Goal: Communication & Community: Participate in discussion

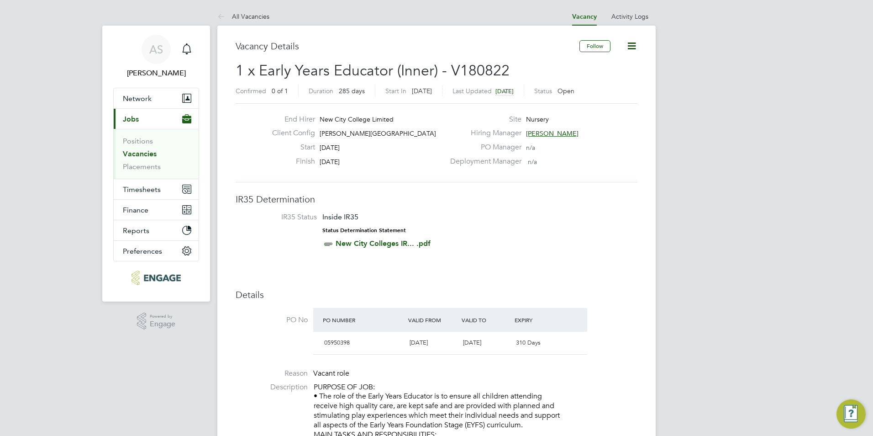
click at [143, 149] on link "Vacancies" at bounding box center [140, 153] width 34 height 9
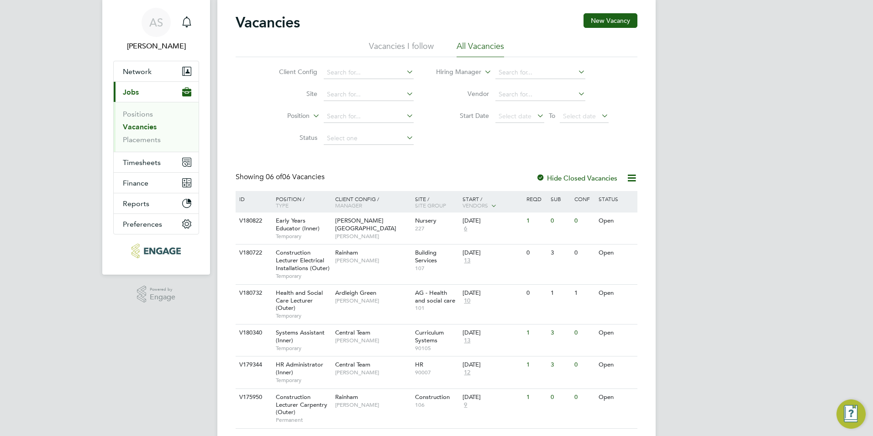
scroll to position [53, 0]
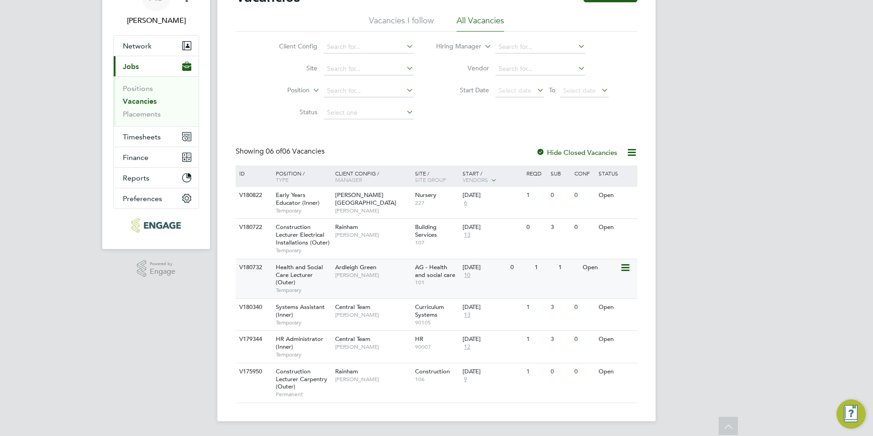
click at [319, 283] on div "Health and Social Care Lecturer (Outer) Temporary" at bounding box center [301, 278] width 64 height 39
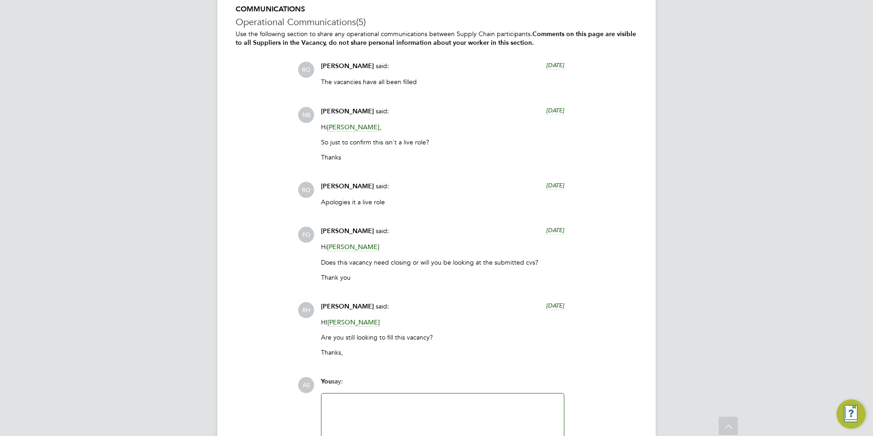
scroll to position [1857, 0]
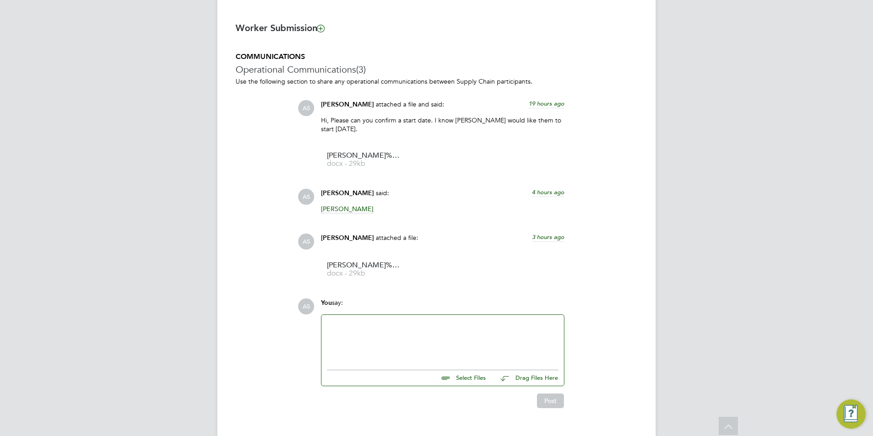
scroll to position [731, 0]
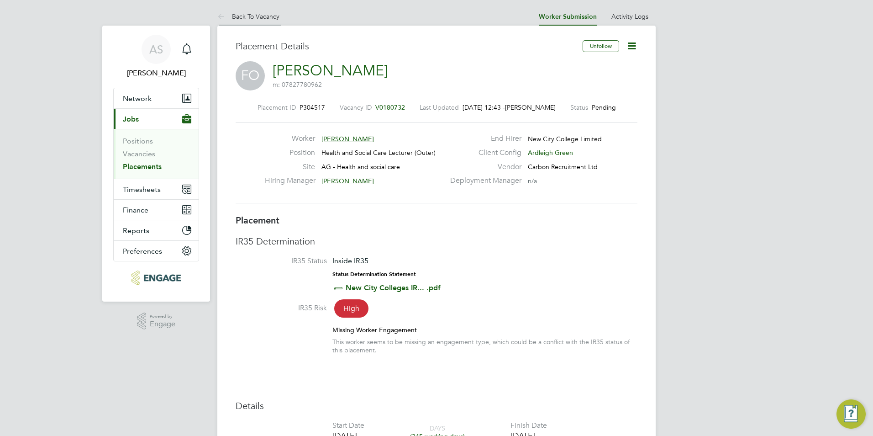
click at [245, 16] on link "Back To Vacancy" at bounding box center [248, 16] width 62 height 8
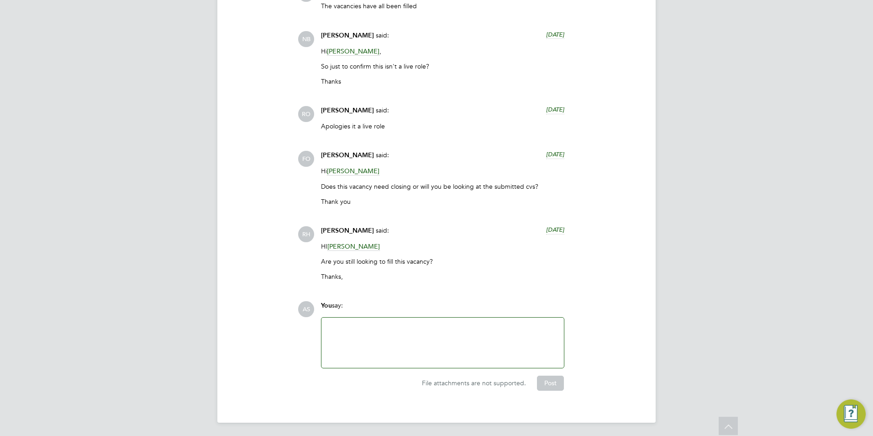
click at [359, 154] on span "[PERSON_NAME]" at bounding box center [347, 155] width 53 height 8
click at [303, 156] on span "FO" at bounding box center [306, 159] width 16 height 16
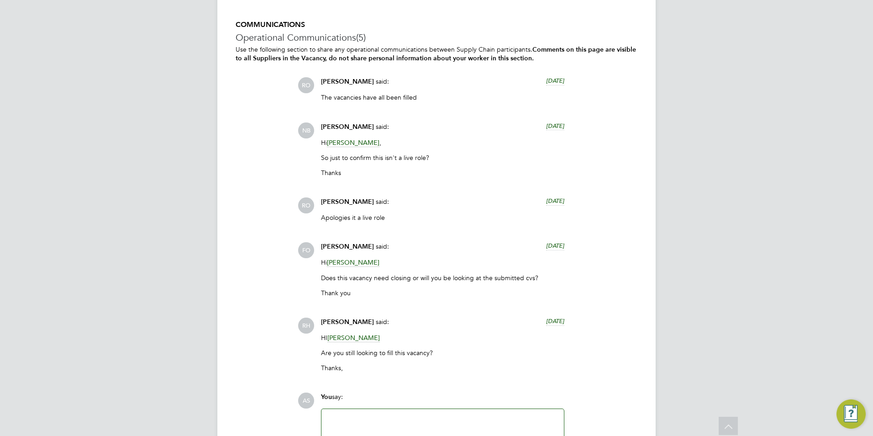
drag, startPoint x: 381, startPoint y: 243, endPoint x: 320, endPoint y: 241, distance: 61.3
click at [320, 242] on div "Francesca O'Riordan said: 6 days ago Hi Roslyn O'Garro Does this vacancy need c…" at bounding box center [443, 273] width 253 height 62
copy span "[PERSON_NAME]"
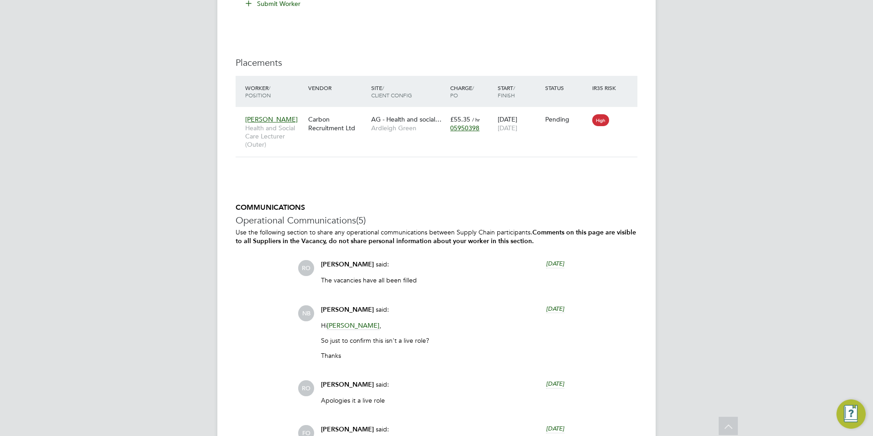
click at [342, 310] on span "[PERSON_NAME]" at bounding box center [347, 310] width 53 height 8
drag, startPoint x: 342, startPoint y: 310, endPoint x: 326, endPoint y: 306, distance: 16.1
click at [327, 307] on span "[PERSON_NAME]" at bounding box center [347, 310] width 53 height 8
click at [326, 265] on span "[PERSON_NAME]" at bounding box center [347, 264] width 53 height 8
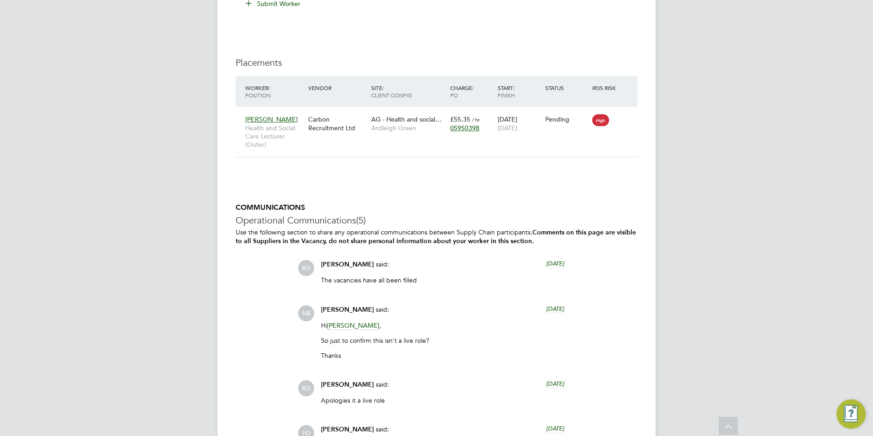
click at [307, 265] on span "RO" at bounding box center [306, 268] width 16 height 16
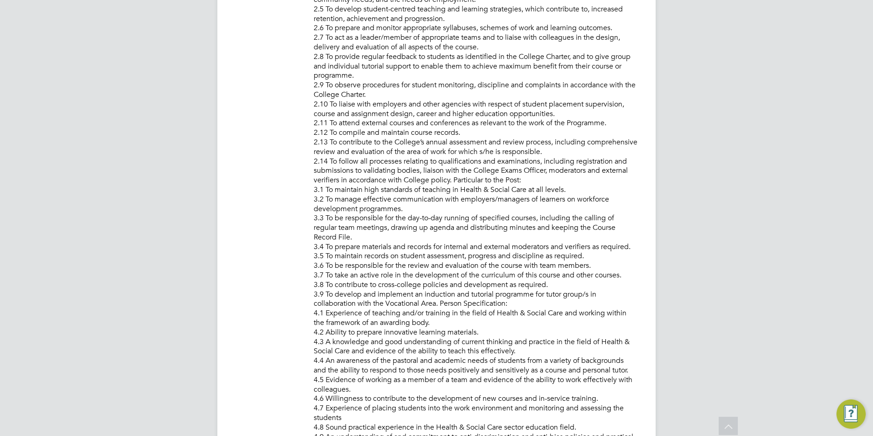
drag, startPoint x: 318, startPoint y: 119, endPoint x: 875, endPoint y: 457, distance: 651.3
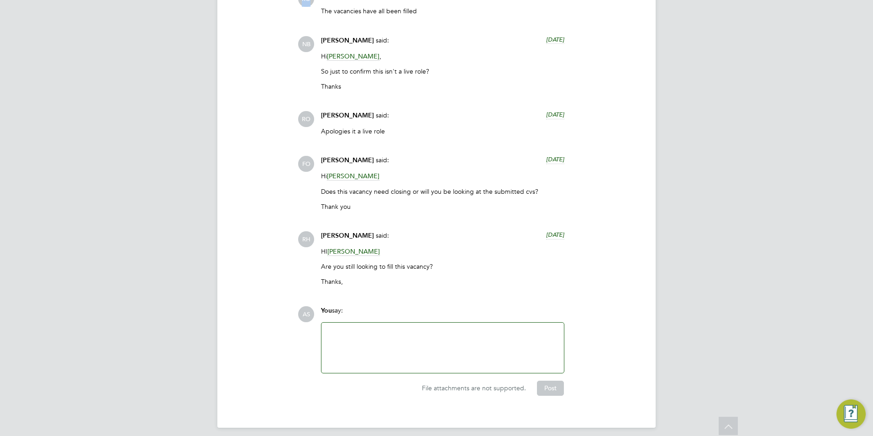
scroll to position [1857, 0]
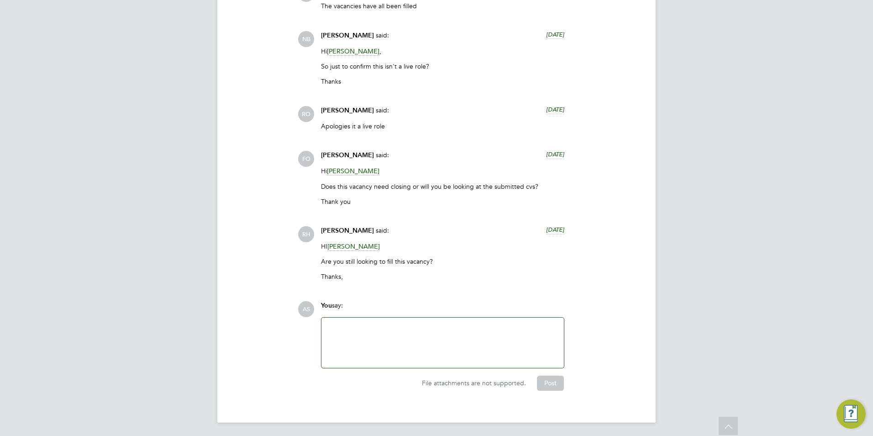
click at [378, 323] on div at bounding box center [443, 342] width 232 height 39
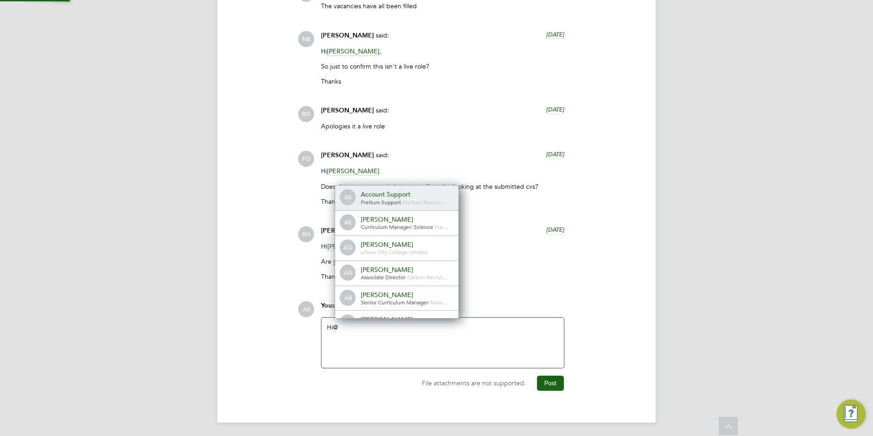
scroll to position [7, 92]
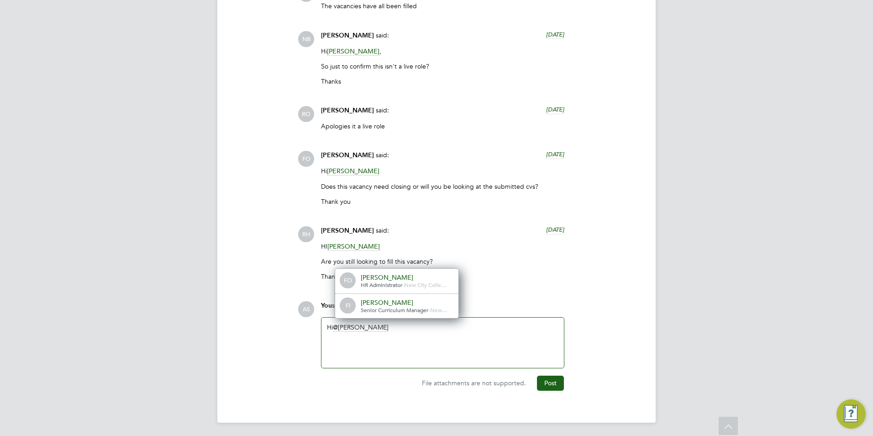
drag, startPoint x: 451, startPoint y: 338, endPoint x: 429, endPoint y: 338, distance: 22.4
click at [429, 338] on div "Hi fran" at bounding box center [443, 342] width 232 height 39
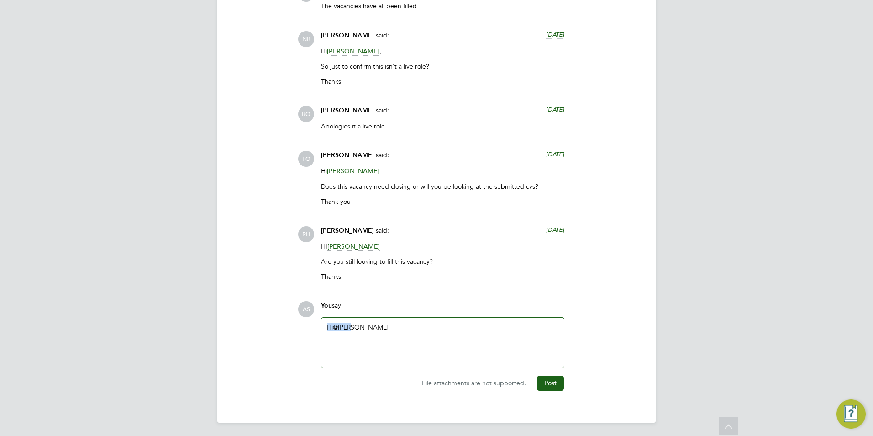
drag, startPoint x: 429, startPoint y: 338, endPoint x: 254, endPoint y: 320, distance: 175.9
click at [254, 320] on div "COMMUNICATIONS Operational Communications (5) Use the following section to shar…" at bounding box center [437, 159] width 402 height 461
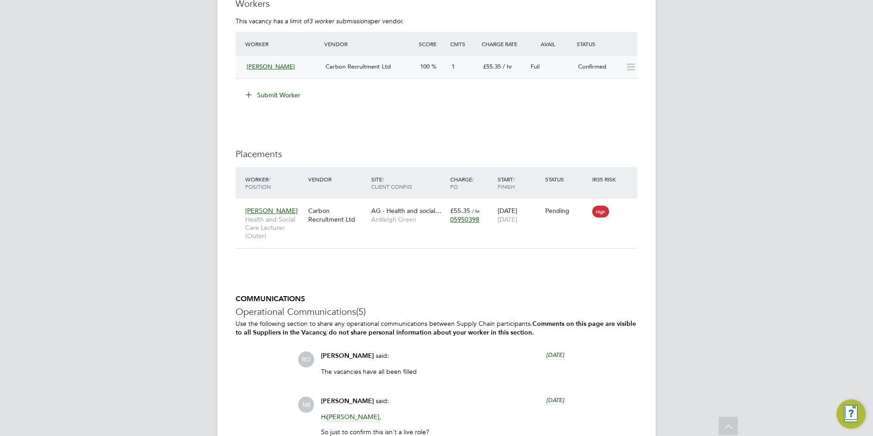
click at [290, 68] on span "[PERSON_NAME]" at bounding box center [271, 67] width 48 height 8
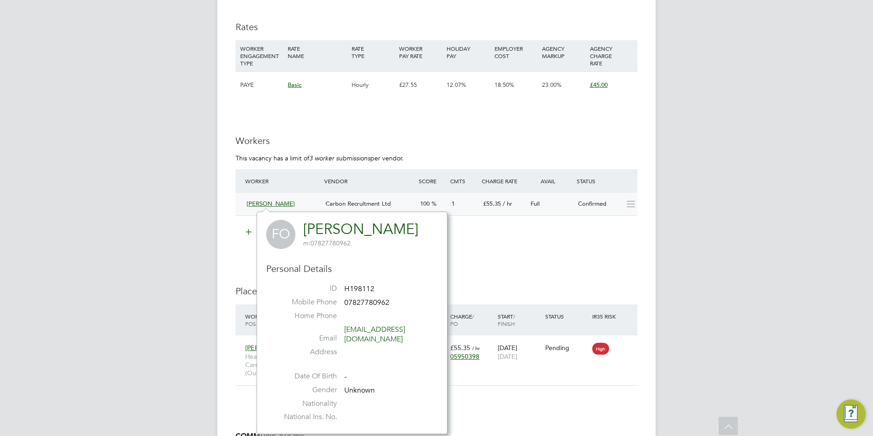
click at [479, 203] on div "1" at bounding box center [464, 203] width 32 height 15
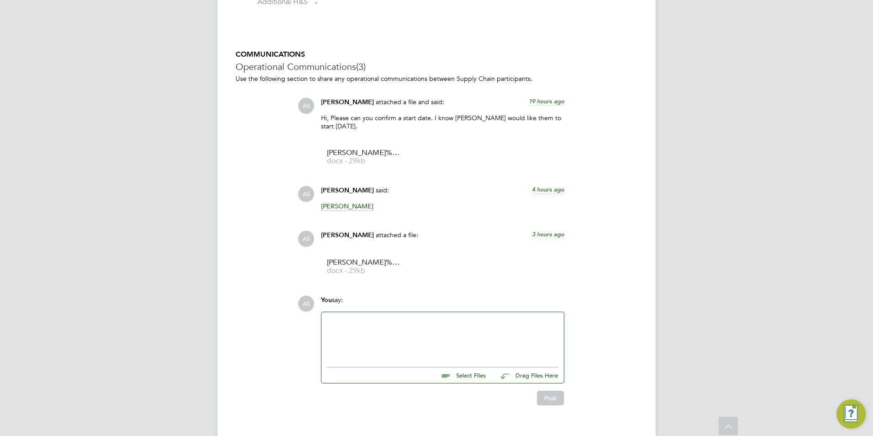
click at [382, 343] on div at bounding box center [443, 336] width 232 height 39
click at [547, 397] on button "Post" at bounding box center [550, 398] width 27 height 15
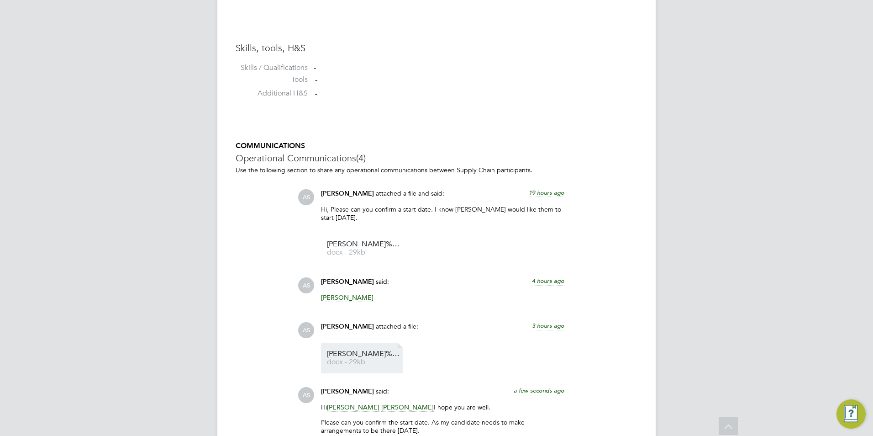
click at [378, 356] on span "[PERSON_NAME]%20Obabiyi%20NCC%20vetting%20form" at bounding box center [363, 353] width 73 height 7
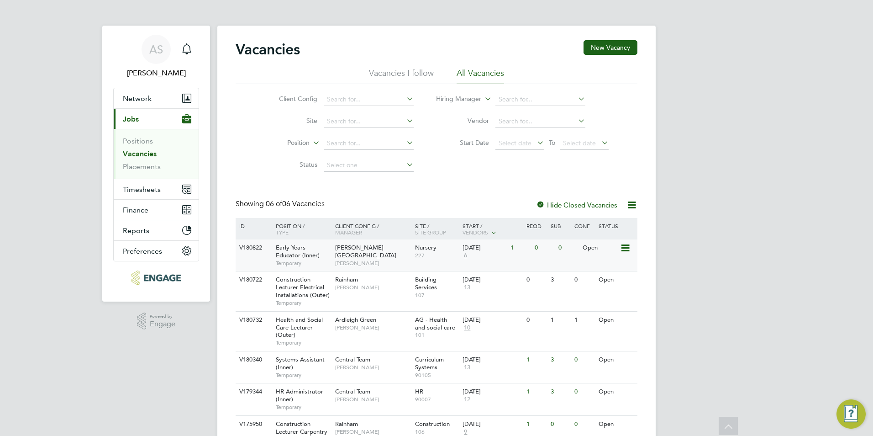
scroll to position [53, 0]
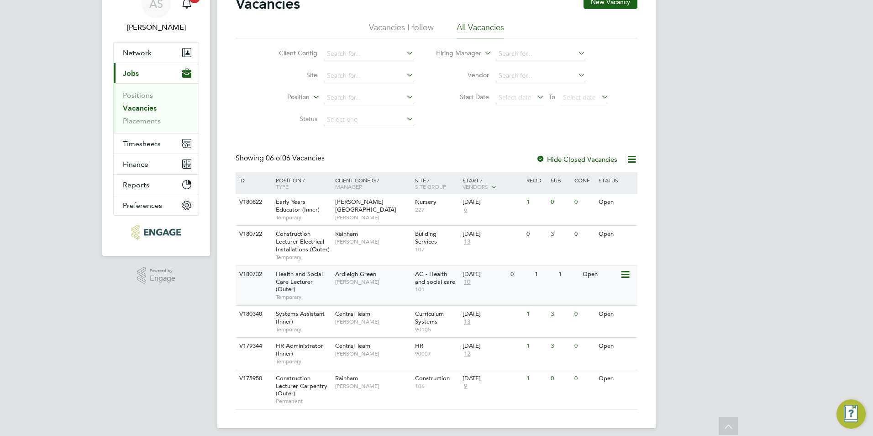
click at [346, 281] on span "Roslyn O'Garro" at bounding box center [372, 281] width 75 height 7
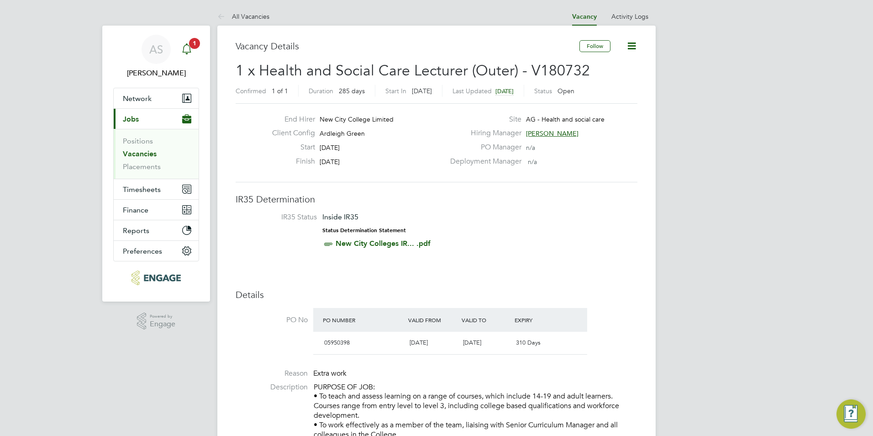
click at [185, 48] on icon "Main navigation" at bounding box center [186, 48] width 11 height 11
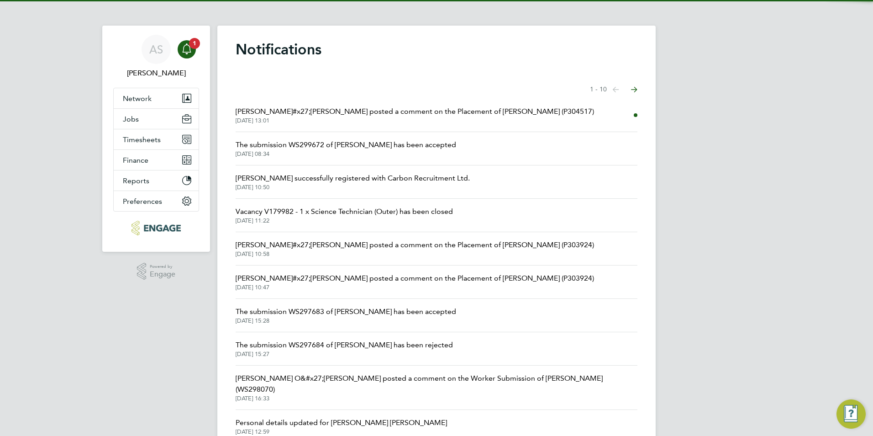
click at [370, 123] on span "[DATE] 13:01" at bounding box center [415, 120] width 359 height 7
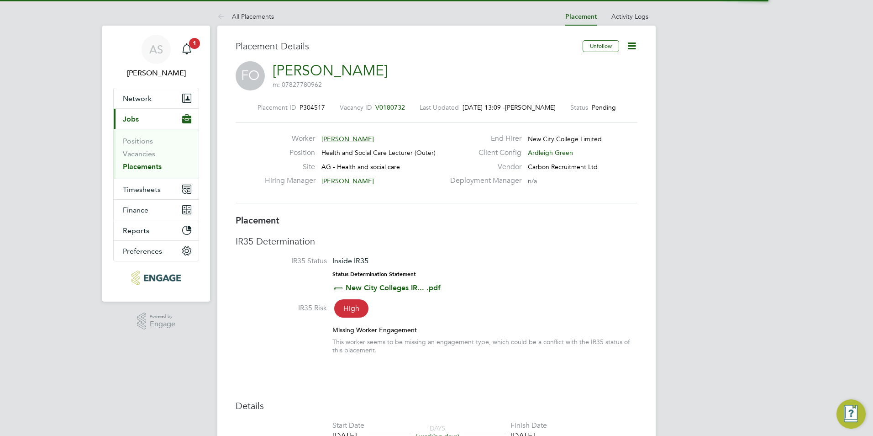
scroll to position [5, 5]
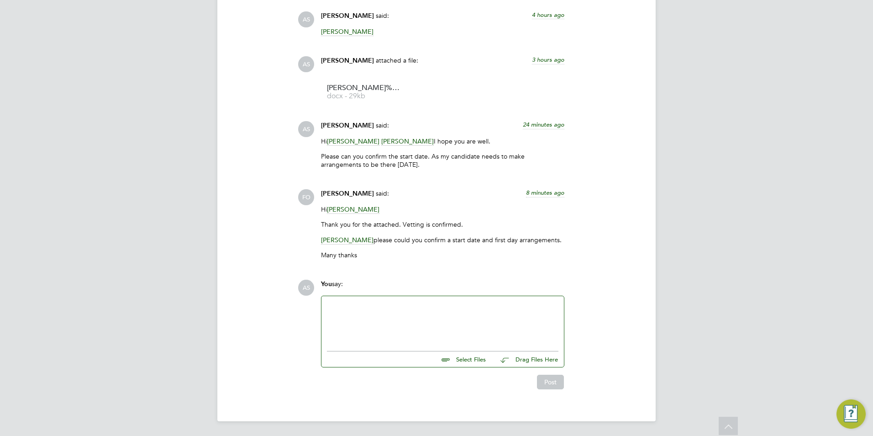
click at [376, 261] on div "Hi [PERSON_NAME] Thank you for the attached. Vetting is confirmed. [PERSON_NAME…" at bounding box center [442, 235] width 243 height 61
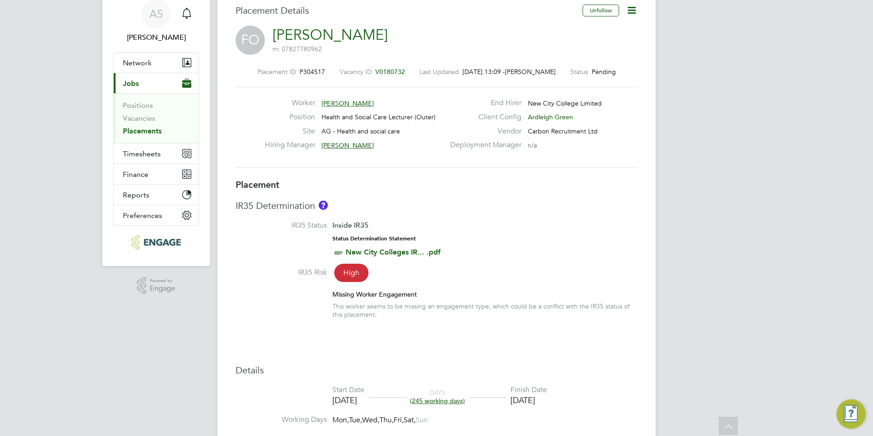
scroll to position [0, 0]
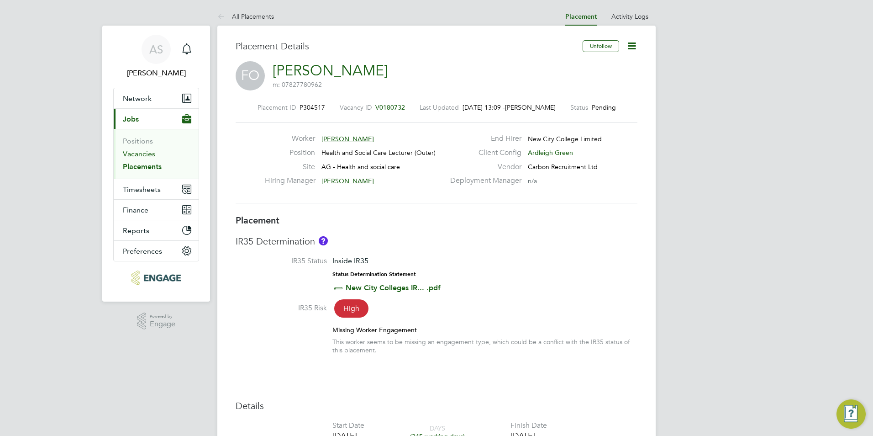
click at [149, 150] on link "Vacancies" at bounding box center [139, 153] width 32 height 9
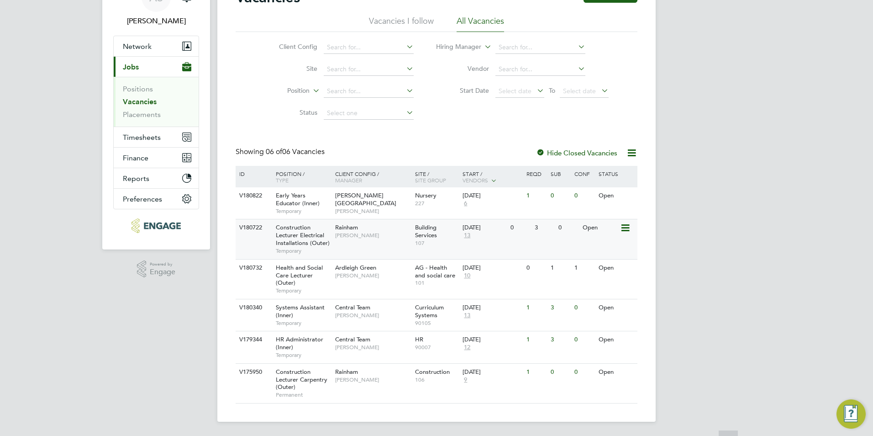
scroll to position [53, 0]
click at [353, 275] on span "[PERSON_NAME]" at bounding box center [372, 274] width 75 height 7
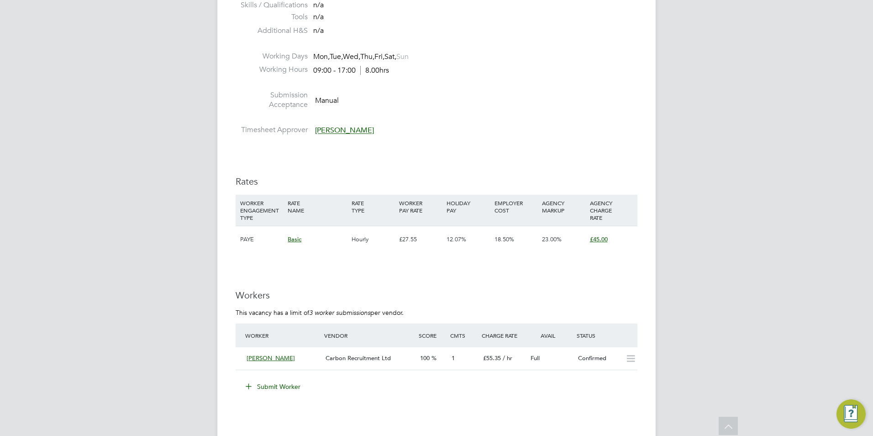
scroll to position [1279, 0]
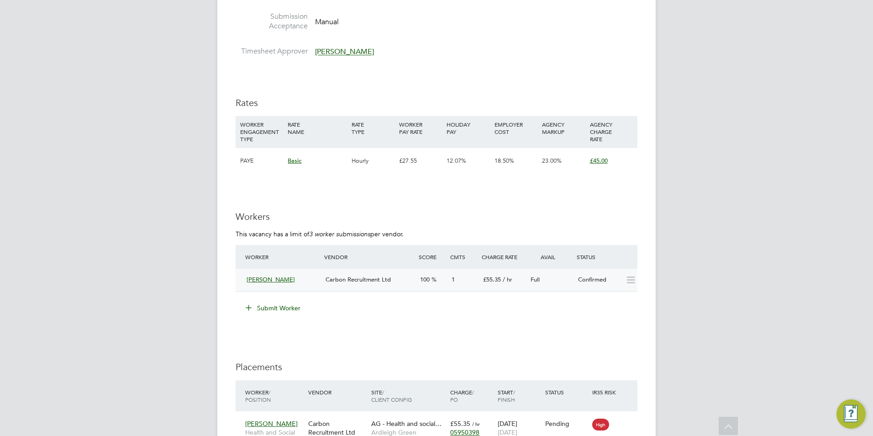
click at [336, 276] on span "Carbon Recruitment Ltd" at bounding box center [358, 279] width 65 height 8
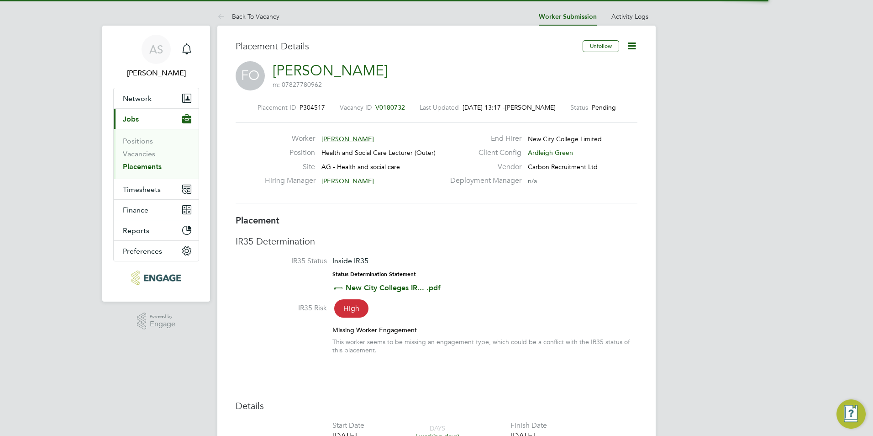
scroll to position [5, 5]
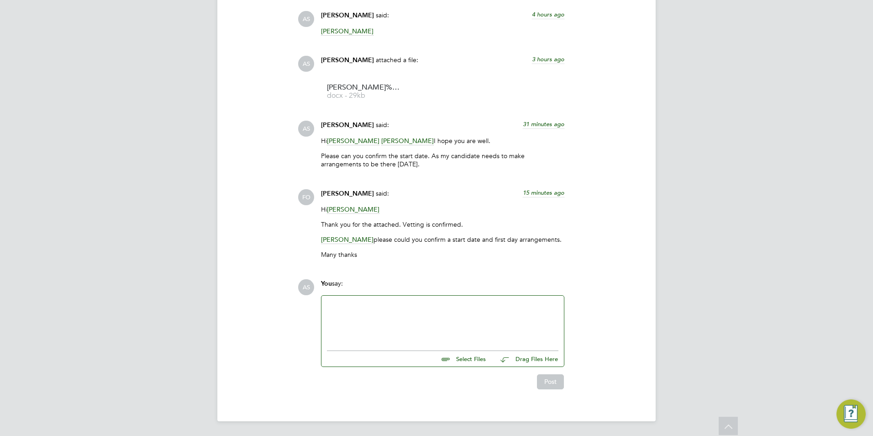
click at [391, 304] on div at bounding box center [443, 320] width 232 height 39
drag, startPoint x: 327, startPoint y: 225, endPoint x: 476, endPoint y: 220, distance: 149.5
click at [476, 220] on div "Hi [PERSON_NAME] Thank you for the attached. Vetting is confirmed. [PERSON_NAME…" at bounding box center [442, 235] width 243 height 61
click at [475, 220] on p "Thank you for the attached. Vetting is confirmed." at bounding box center [442, 224] width 243 height 8
click at [422, 238] on p "Roslyn O'Garro please could you confirm a start date and first day arrangements." at bounding box center [442, 239] width 243 height 8
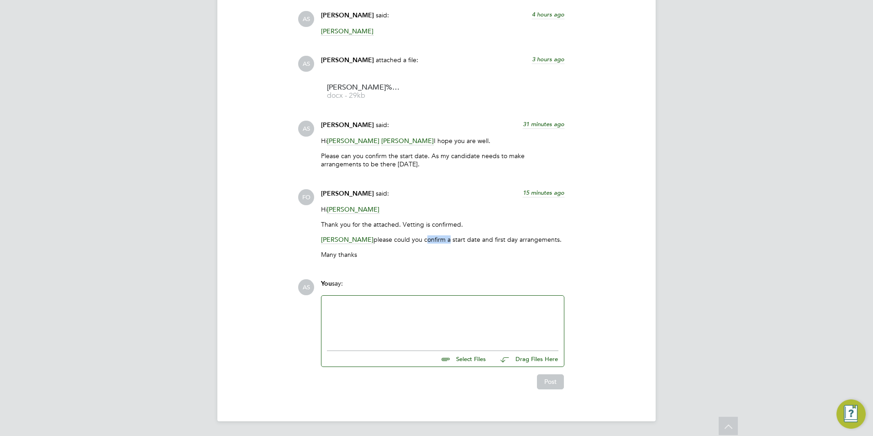
click at [422, 238] on p "Roslyn O'Garro please could you confirm a start date and first day arrangements." at bounding box center [442, 239] width 243 height 8
drag, startPoint x: 422, startPoint y: 238, endPoint x: 429, endPoint y: 251, distance: 14.7
click at [429, 251] on p "Many thanks" at bounding box center [442, 254] width 243 height 8
click at [423, 309] on div at bounding box center [443, 320] width 232 height 39
